Goal: Task Accomplishment & Management: Manage account settings

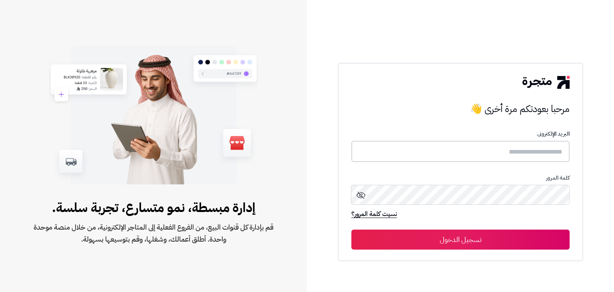
type input "**********"
click at [469, 240] on button "تسجيل الدخول" at bounding box center [460, 239] width 218 height 20
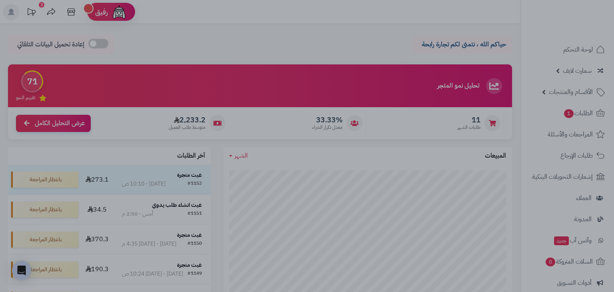
click at [290, 39] on div at bounding box center [307, 146] width 614 height 292
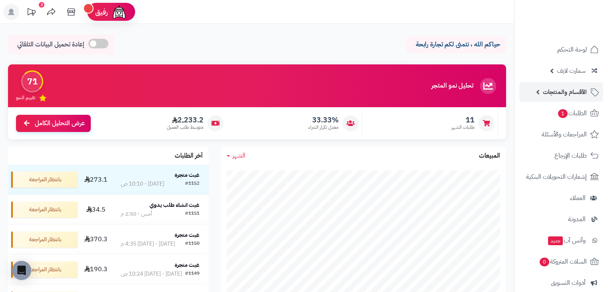
click at [535, 90] on link "الأقسام والمنتجات" at bounding box center [561, 91] width 84 height 19
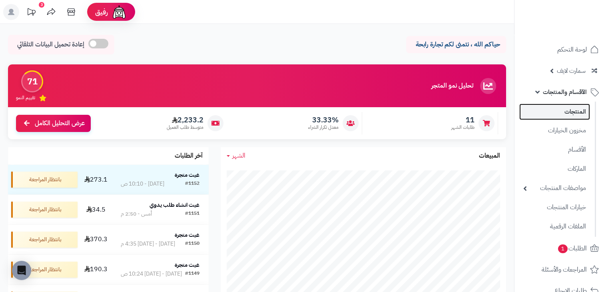
click at [567, 113] on link "المنتجات" at bounding box center [554, 111] width 71 height 16
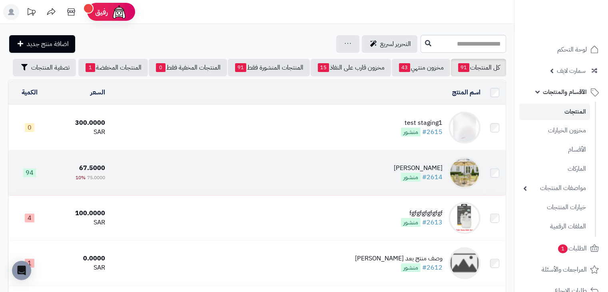
click at [414, 171] on div "كوفي ديو" at bounding box center [418, 167] width 49 height 9
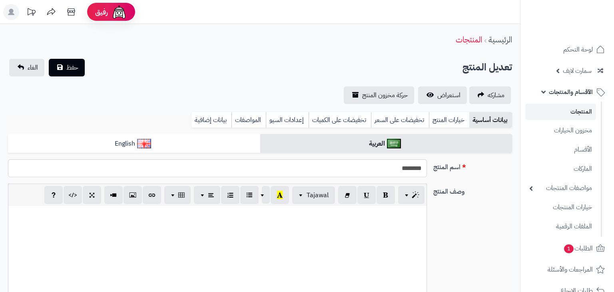
select select
type input "*****"
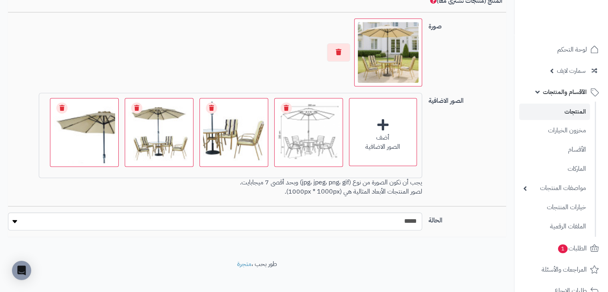
scroll to position [570, 0]
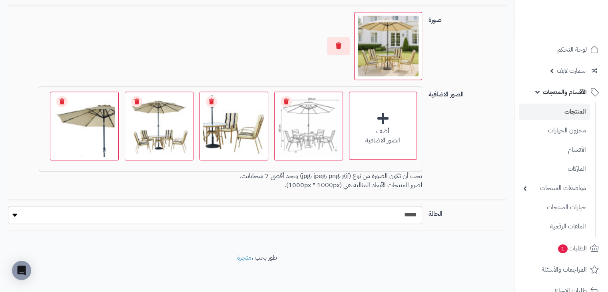
click at [569, 107] on link "المنتجات" at bounding box center [554, 111] width 71 height 16
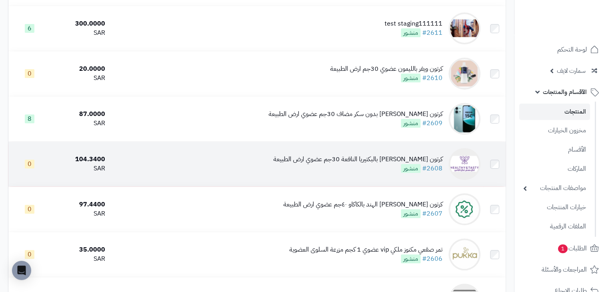
scroll to position [286, 0]
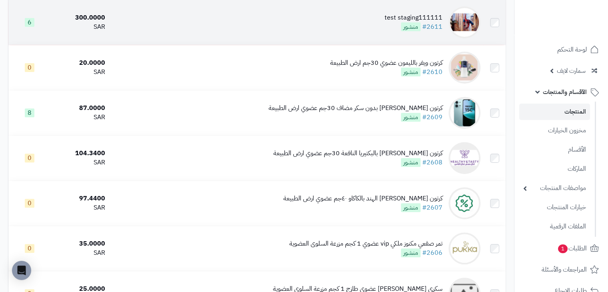
click at [373, 26] on td "test staging111111 #2611 منشور" at bounding box center [295, 22] width 375 height 45
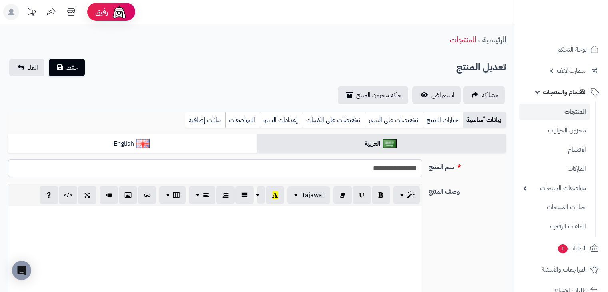
select select
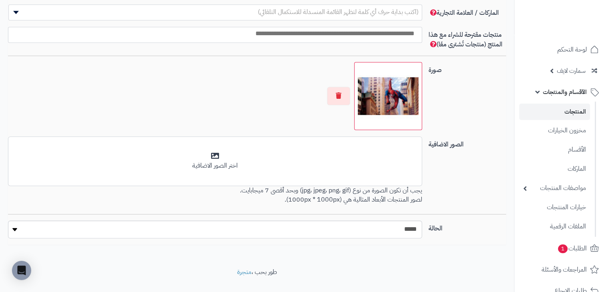
scroll to position [535, 0]
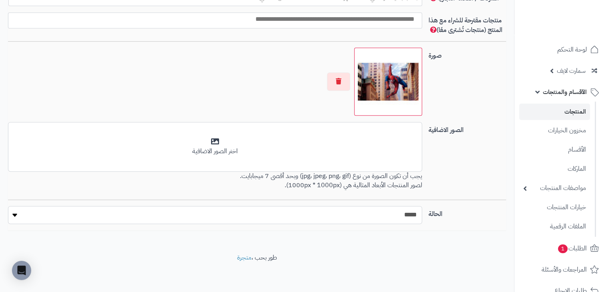
click at [320, 219] on select "***** ****" at bounding box center [215, 215] width 414 height 18
click at [456, 180] on div "الصور الاضافية أضف الصور الاضافية اختر الصور الاضافية يجب أن تكون الصورة من نوع…" at bounding box center [257, 161] width 504 height 78
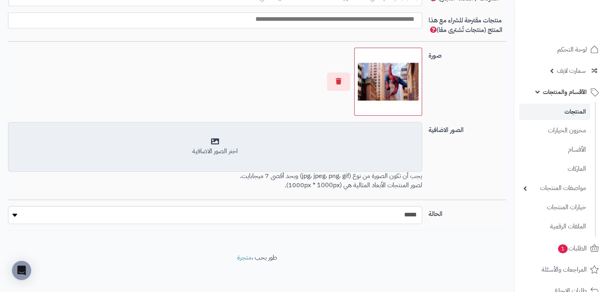
click at [344, 153] on div "اختر الصور الاضافية" at bounding box center [215, 151] width 404 height 9
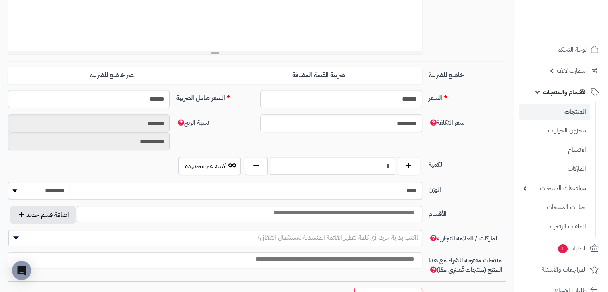
scroll to position [55, 0]
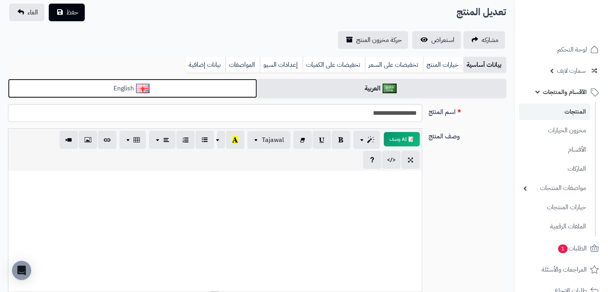
click at [231, 94] on link "English" at bounding box center [132, 89] width 249 height 20
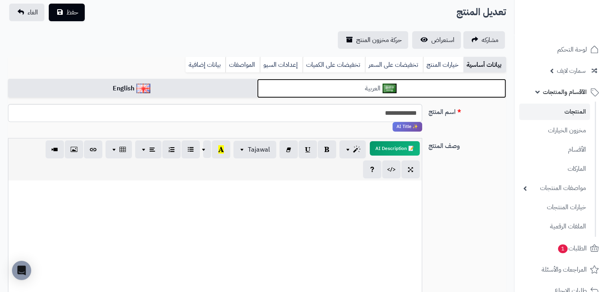
click at [333, 84] on link "العربية" at bounding box center [381, 89] width 249 height 20
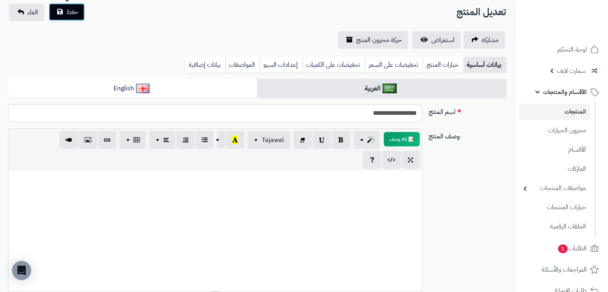
click at [62, 9] on button "حفظ" at bounding box center [67, 12] width 36 height 18
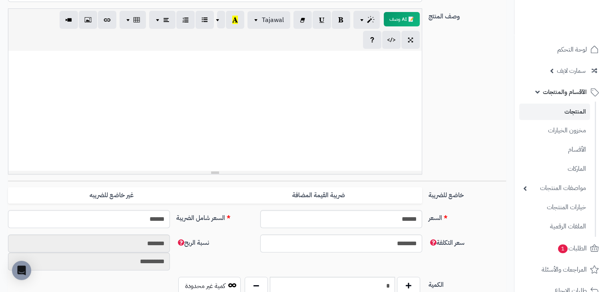
scroll to position [375, 0]
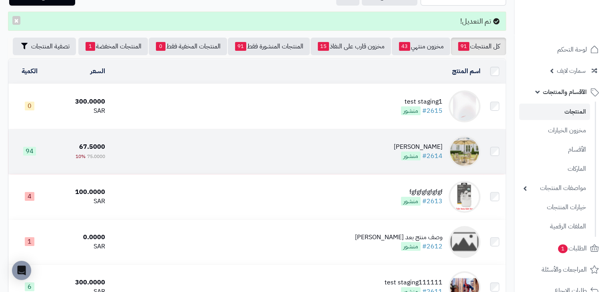
scroll to position [160, 0]
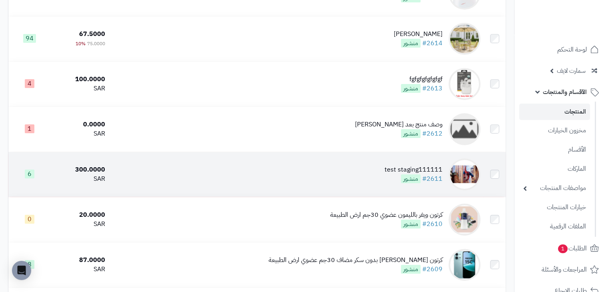
click at [394, 183] on div "test staging111111 #2611 منشور" at bounding box center [413, 174] width 58 height 18
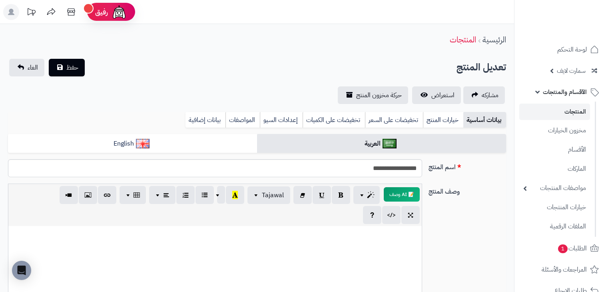
select select
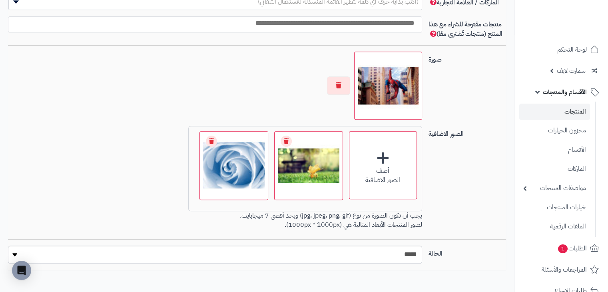
scroll to position [539, 0]
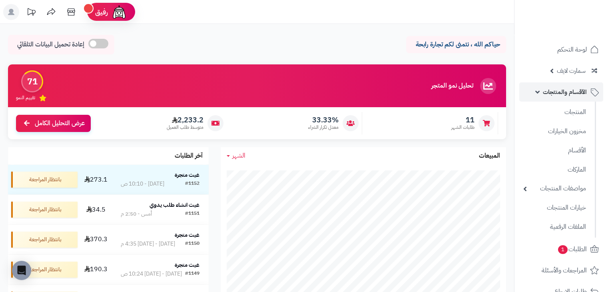
drag, startPoint x: 0, startPoint y: 0, endPoint x: 577, endPoint y: 90, distance: 584.0
click at [577, 90] on span "الأقسام والمنتجات" at bounding box center [565, 91] width 44 height 11
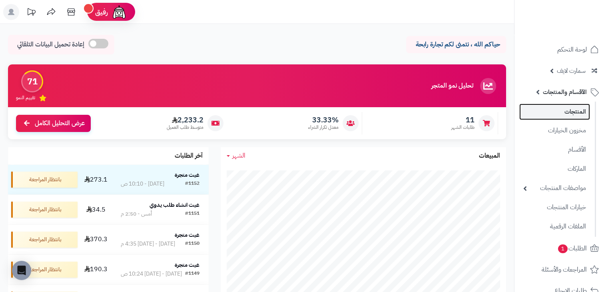
click at [574, 113] on link "المنتجات" at bounding box center [554, 111] width 71 height 16
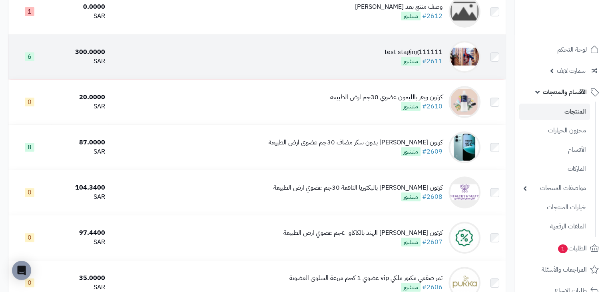
scroll to position [257, 0]
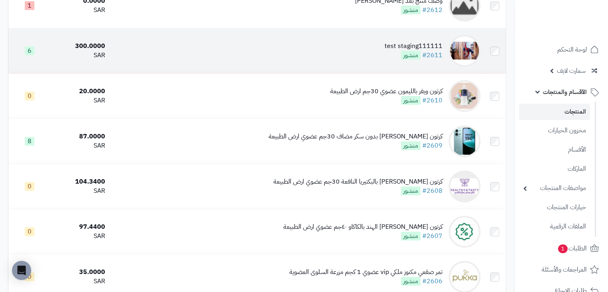
click at [402, 59] on span "منشور" at bounding box center [411, 55] width 20 height 9
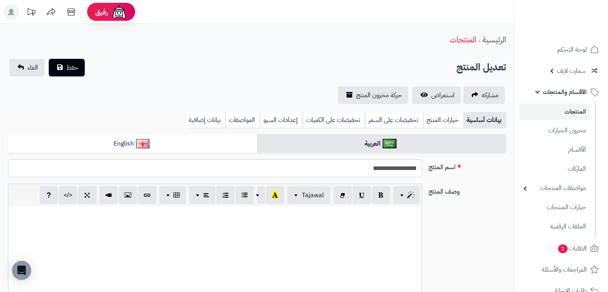
select select
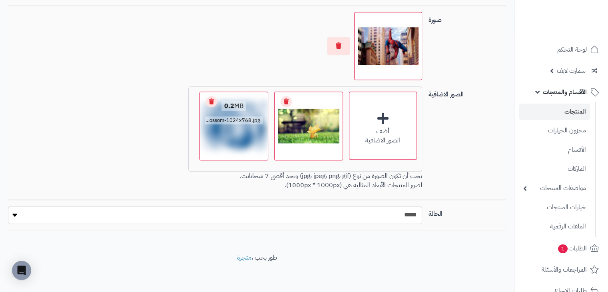
scroll to position [570, 0]
click at [121, 153] on div "أضف الصور الاضافية اختر الصور الاضافية 0.2 MB catalog/1760352476692-353.jpg Che…" at bounding box center [215, 139] width 420 height 107
